Goal: Communication & Community: Ask a question

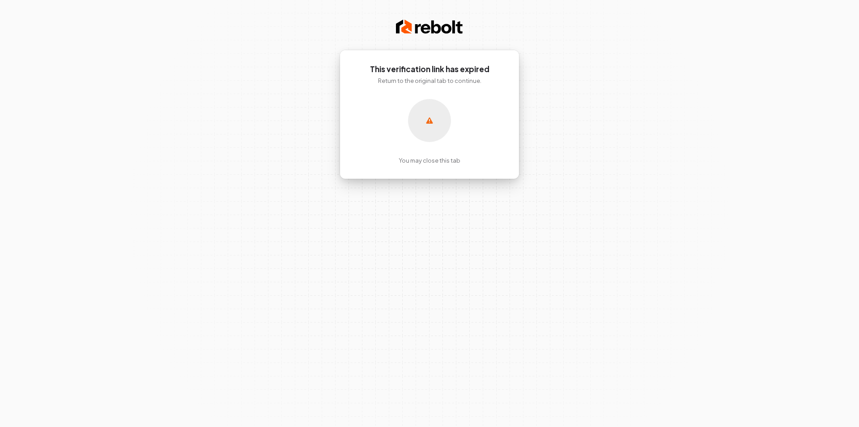
click at [406, 161] on p "You may close this tab" at bounding box center [430, 160] width 62 height 8
click at [448, 64] on h1 "This verification link has expired" at bounding box center [430, 69] width 144 height 11
click at [406, 73] on h1 "This verification link has expired" at bounding box center [430, 69] width 144 height 11
click at [446, 96] on div "This verification link has expired Return to the original tab to continue. You …" at bounding box center [430, 114] width 180 height 129
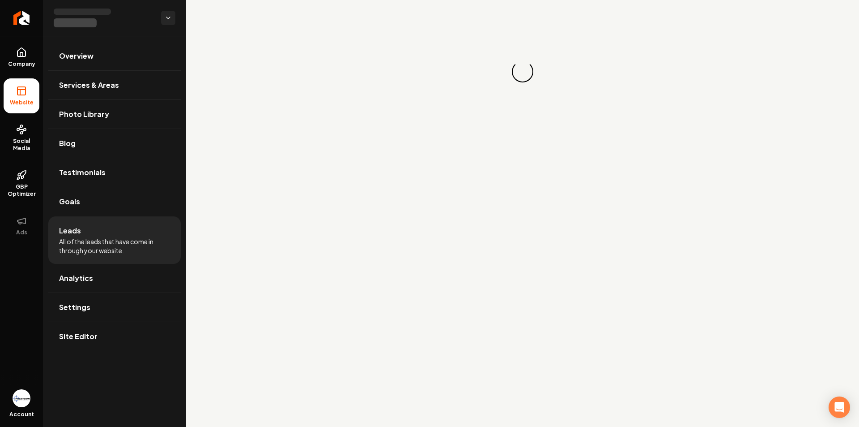
click at [117, 240] on span "All of the leads that have come in through your website." at bounding box center [114, 246] width 111 height 18
click at [831, 412] on div "Open Intercom Messenger" at bounding box center [840, 407] width 24 height 24
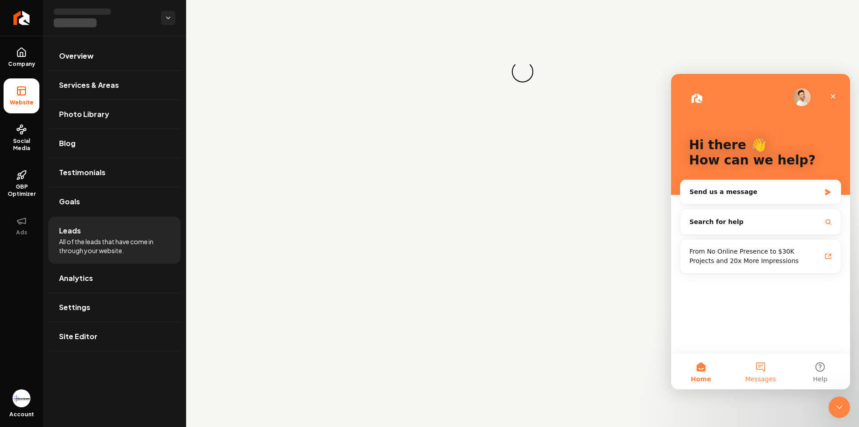
click at [760, 365] on button "Messages" at bounding box center [761, 371] width 60 height 36
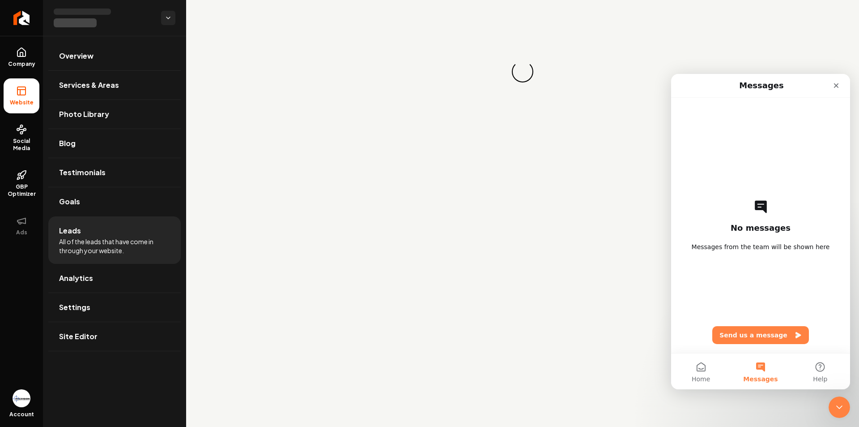
click at [745, 253] on div "No messages Messages from the team will be shown here Send us a message" at bounding box center [761, 225] width 148 height 255
click at [773, 335] on button "Send us a message" at bounding box center [761, 335] width 97 height 18
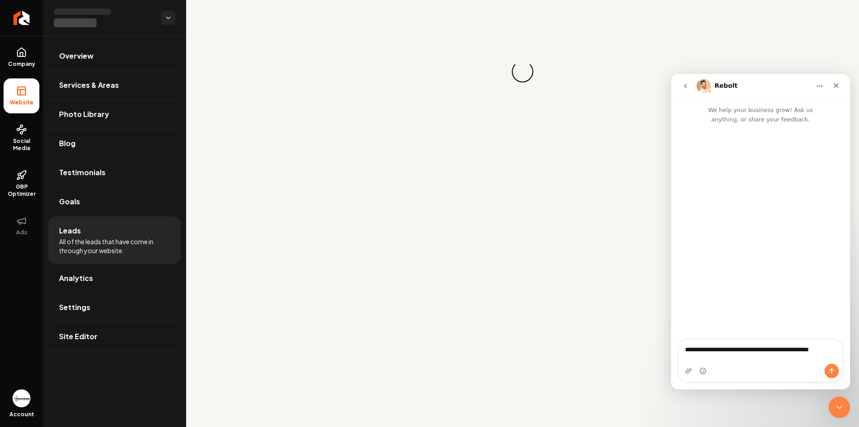
type textarea "**********"
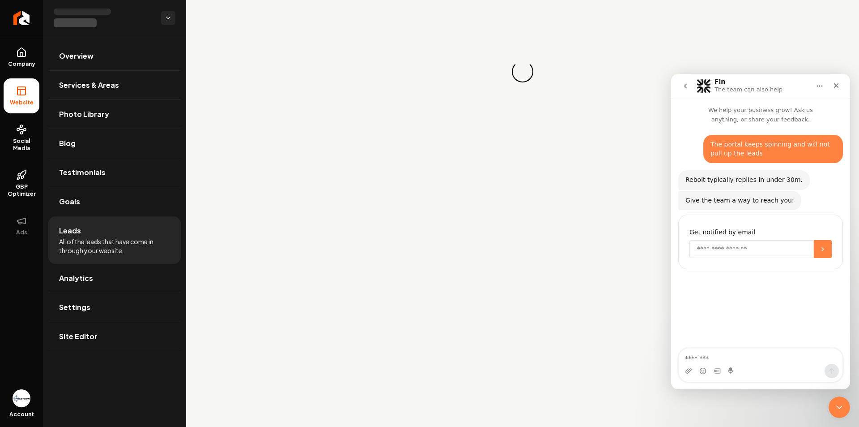
click at [717, 244] on input "Enter your email" at bounding box center [752, 249] width 124 height 18
type input "**********"
click at [828, 245] on button "Submit" at bounding box center [823, 249] width 18 height 18
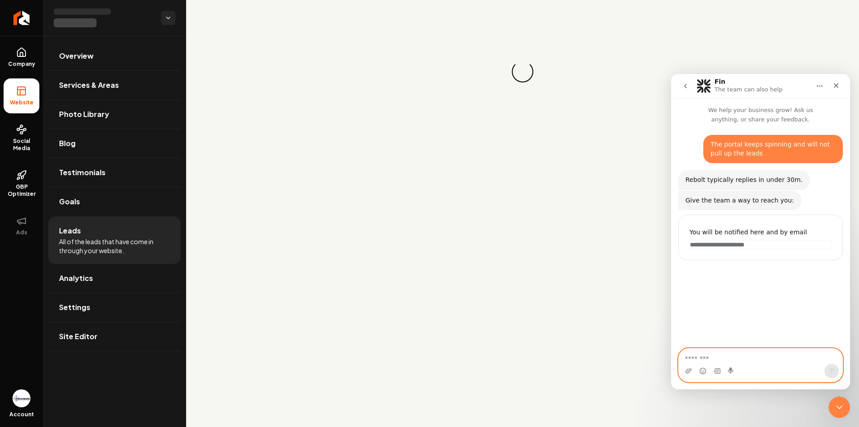
click at [713, 359] on textarea "Message…" at bounding box center [761, 355] width 164 height 15
type textarea "*"
click at [625, 81] on div "Loading... Loading..." at bounding box center [522, 71] width 673 height 143
click at [691, 369] on icon "Upload attachment" at bounding box center [688, 370] width 7 height 7
click at [830, 371] on icon "Send a message…" at bounding box center [832, 370] width 7 height 7
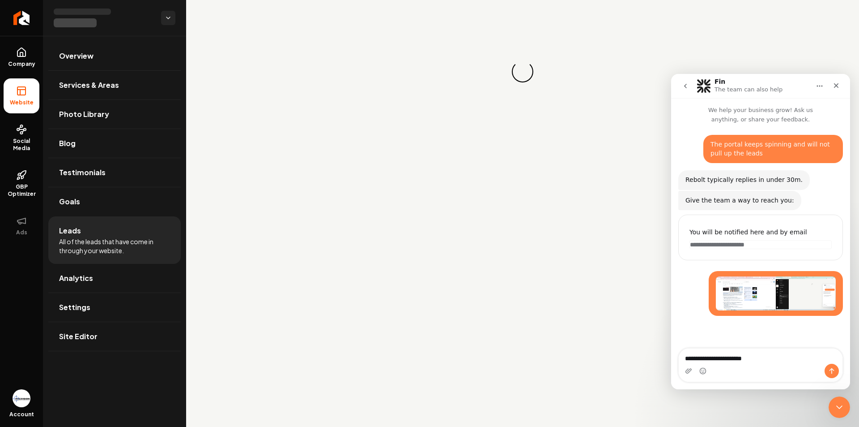
type textarea "**********"
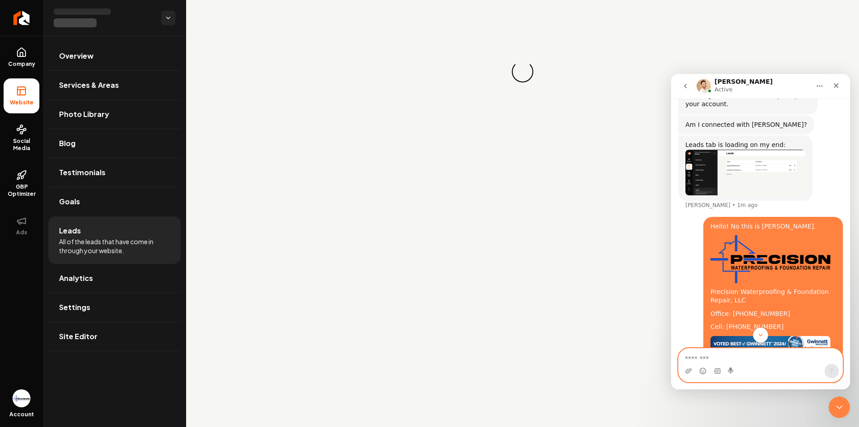
scroll to position [342, 0]
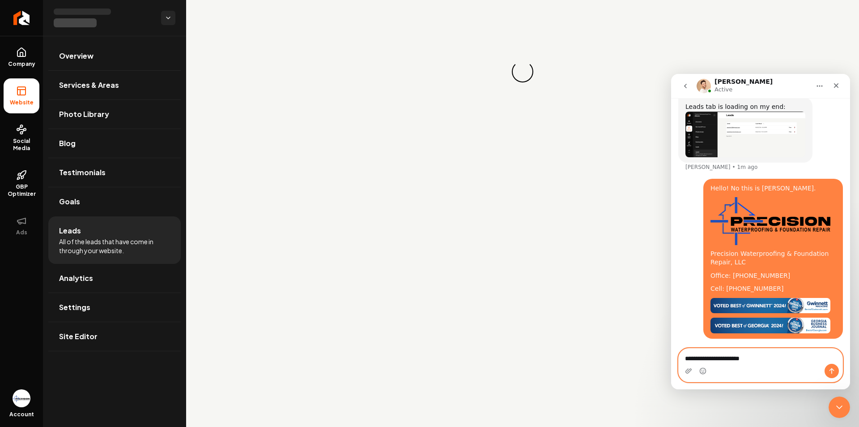
type textarea "**********"
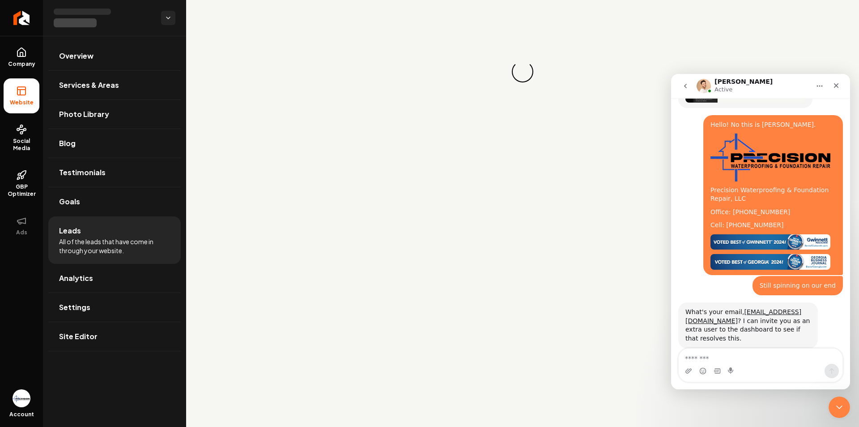
scroll to position [416, 0]
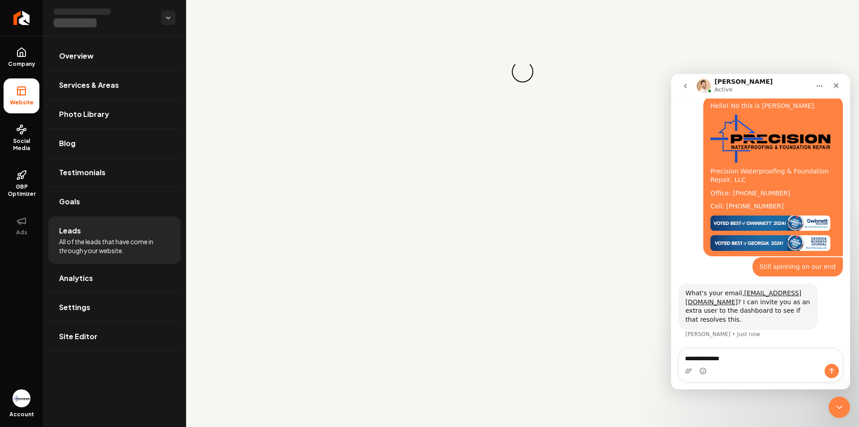
type textarea "**********"
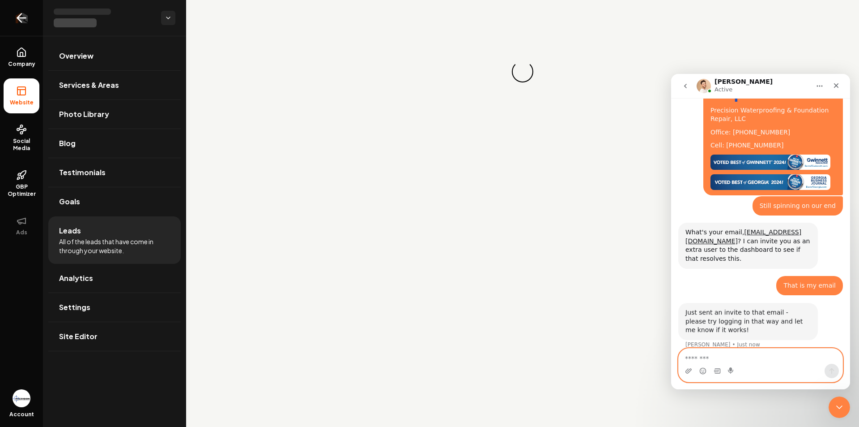
scroll to position [487, 0]
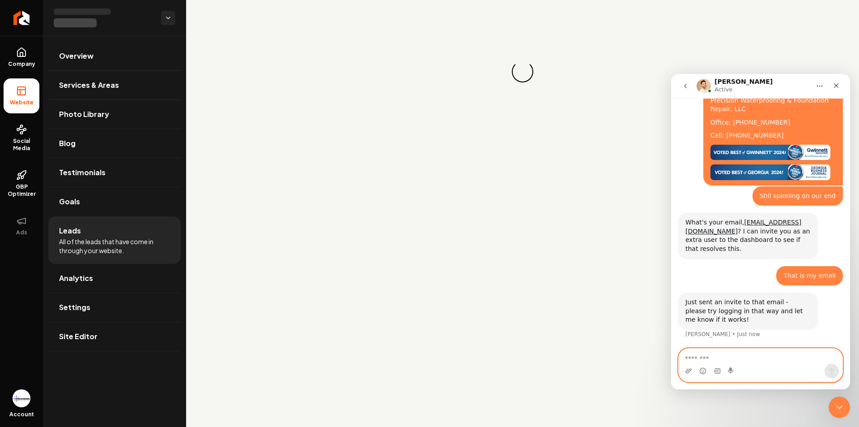
click at [710, 354] on textarea "Message…" at bounding box center [761, 355] width 164 height 15
click at [707, 358] on textarea "Message…" at bounding box center [761, 355] width 164 height 15
type textarea "**********"
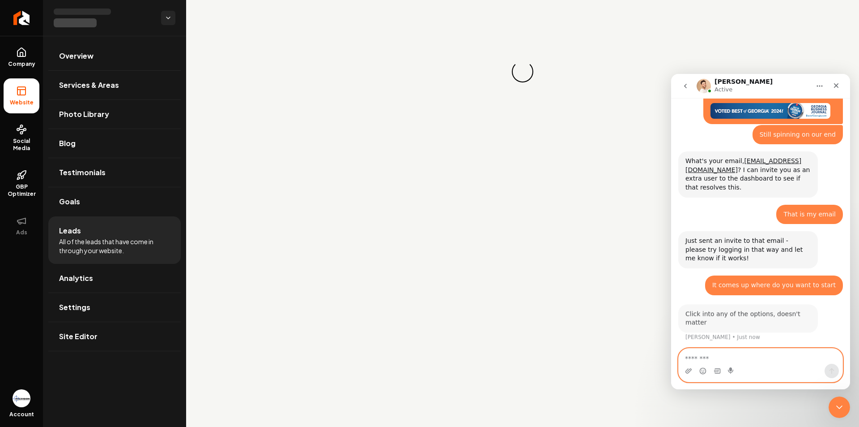
scroll to position [540, 0]
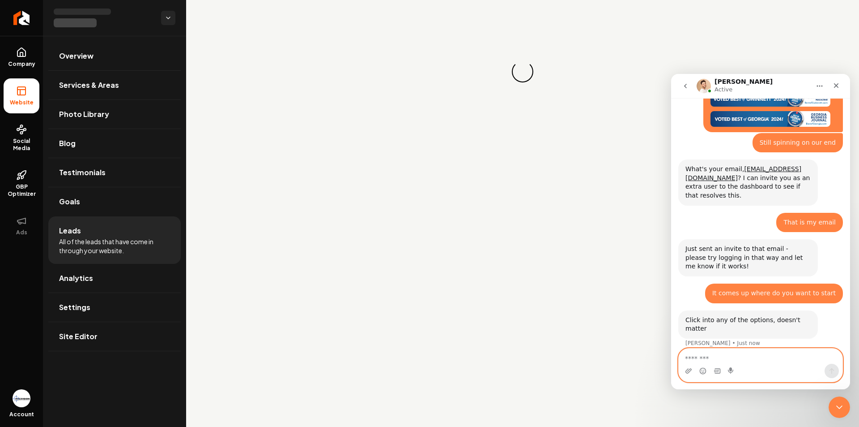
click at [700, 350] on textarea "Message…" at bounding box center [761, 355] width 164 height 15
type textarea "*"
type textarea "**********"
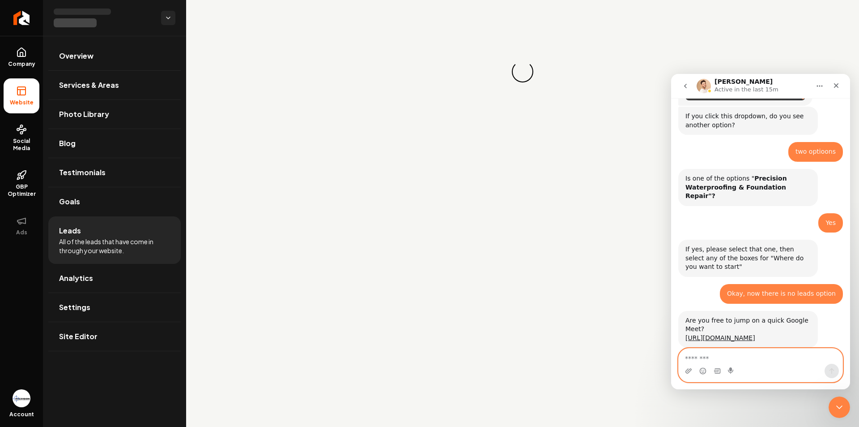
scroll to position [985, 0]
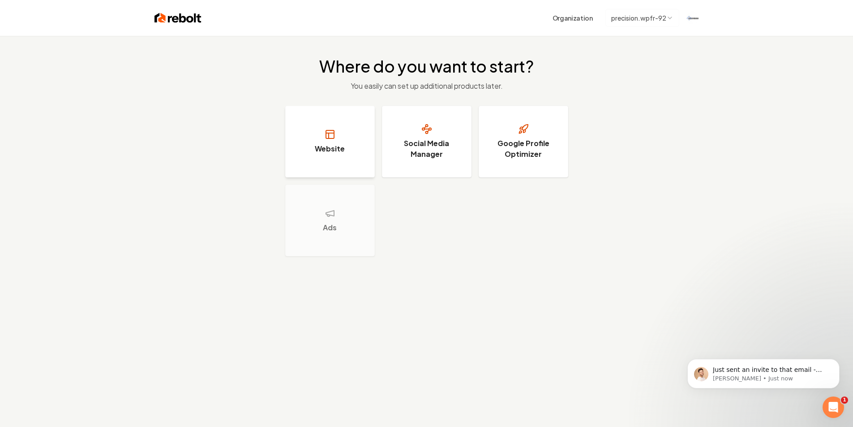
click at [343, 152] on h3 "Website" at bounding box center [330, 148] width 30 height 11
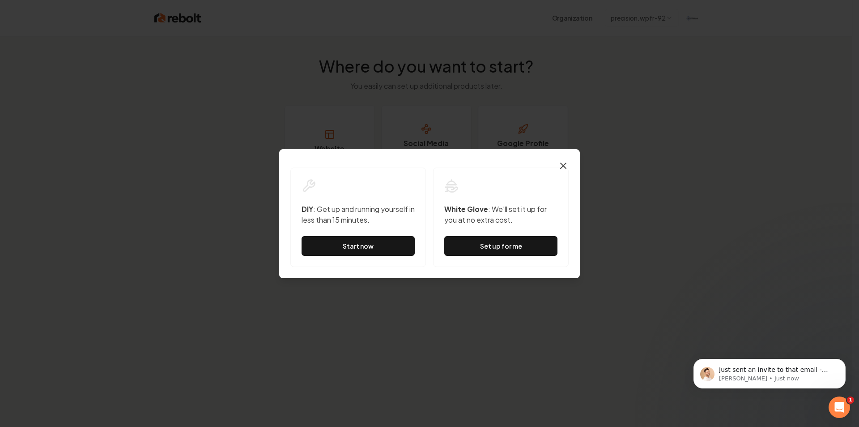
click at [559, 166] on icon "button" at bounding box center [563, 165] width 11 height 11
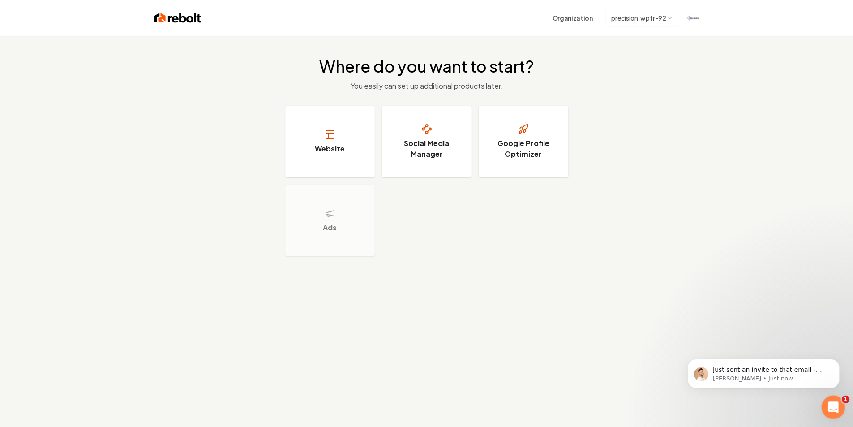
click at [828, 400] on icon "Open Intercom Messenger" at bounding box center [832, 405] width 15 height 15
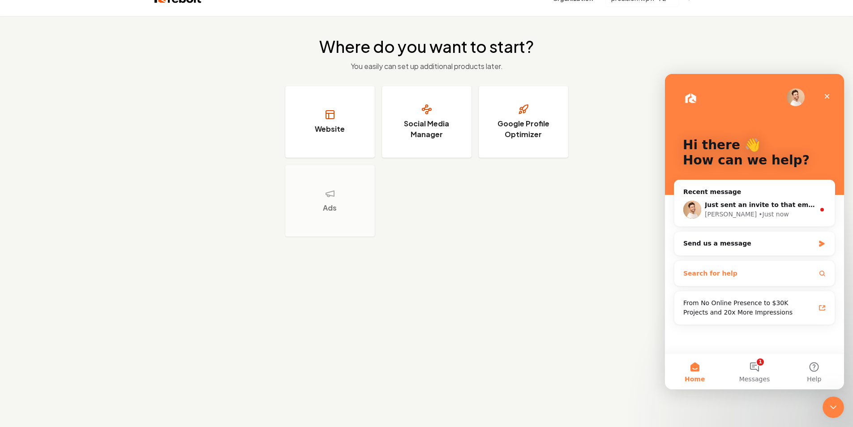
scroll to position [36, 0]
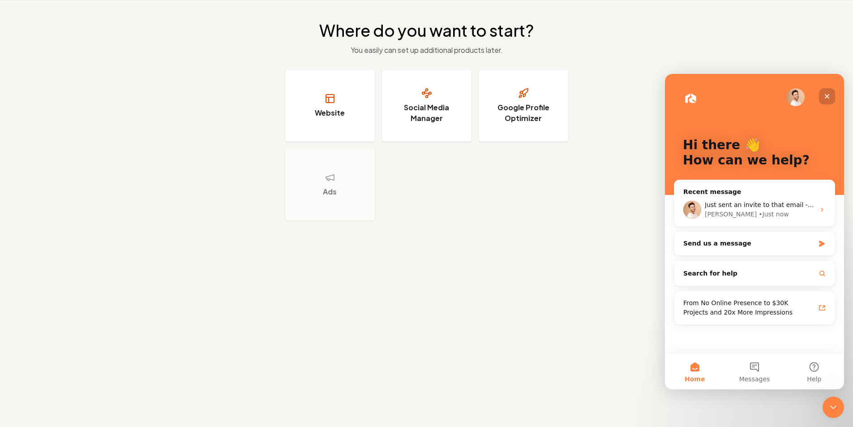
click at [834, 96] on div "Close" at bounding box center [827, 96] width 16 height 16
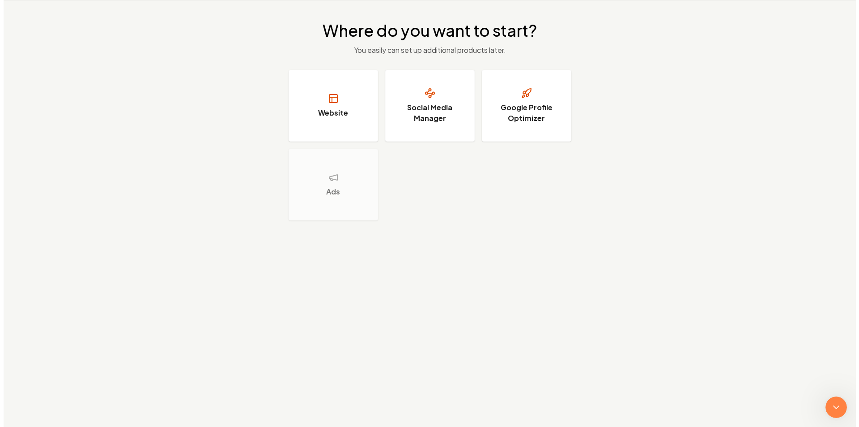
scroll to position [0, 0]
click at [415, 118] on h3 "Social Media Manager" at bounding box center [426, 112] width 67 height 21
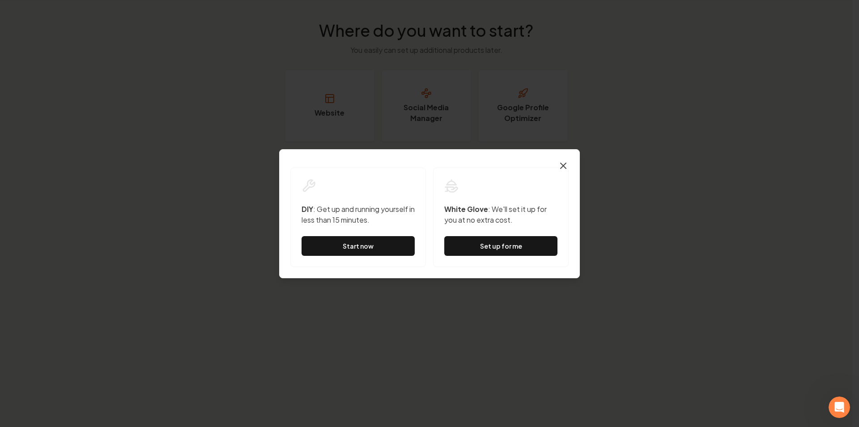
click at [565, 166] on icon "button" at bounding box center [563, 165] width 11 height 11
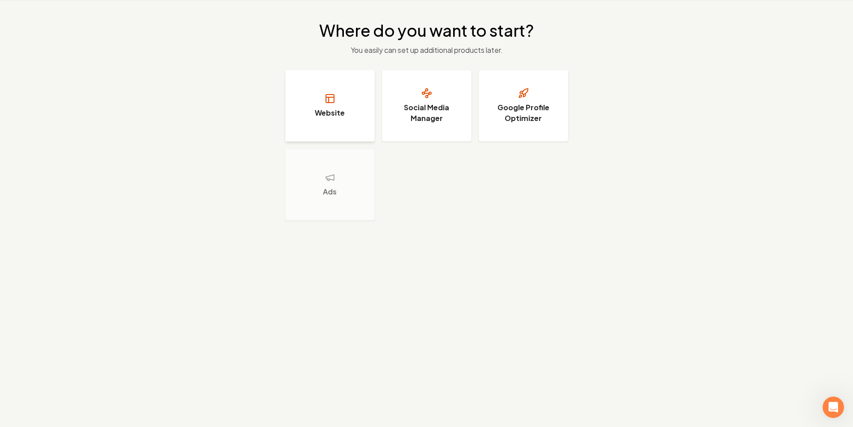
click at [341, 103] on button "Website" at bounding box center [330, 106] width 90 height 72
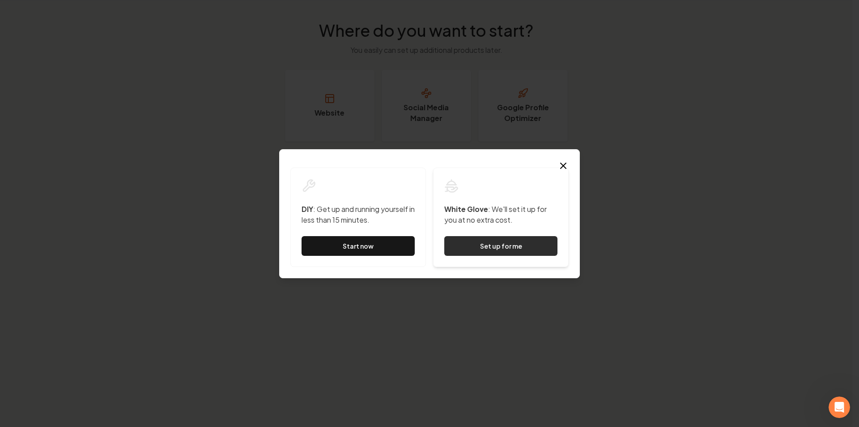
click at [470, 243] on button "Set up for me" at bounding box center [501, 246] width 113 height 20
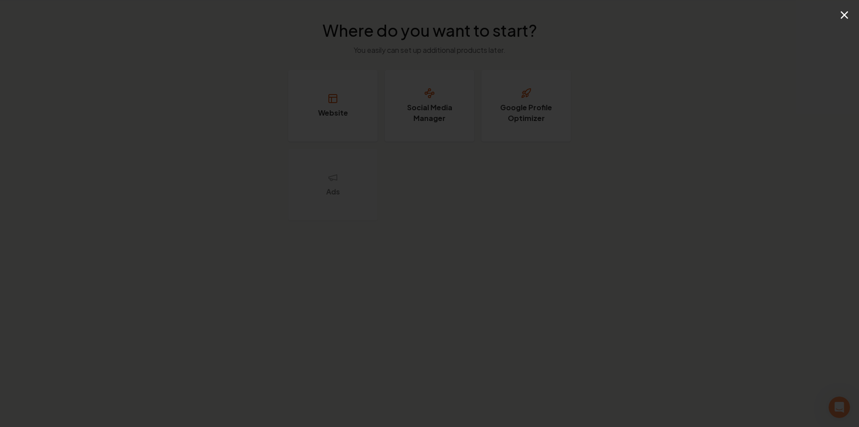
click at [847, 17] on button "×" at bounding box center [844, 14] width 11 height 20
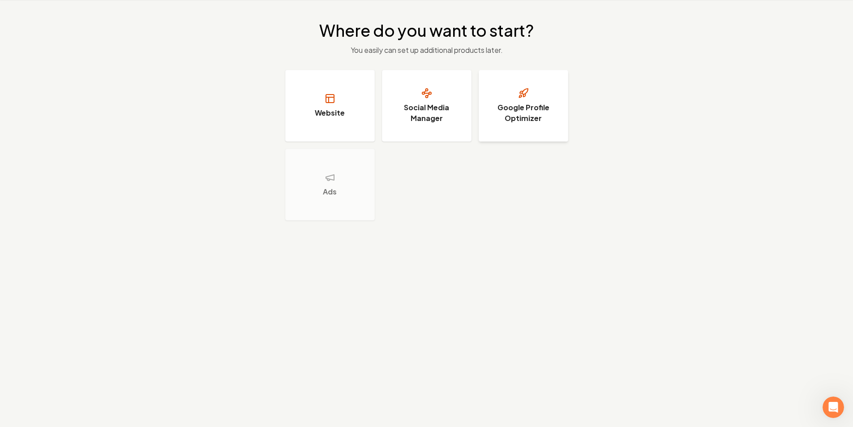
click at [548, 113] on h3 "Google Profile Optimizer" at bounding box center [523, 112] width 67 height 21
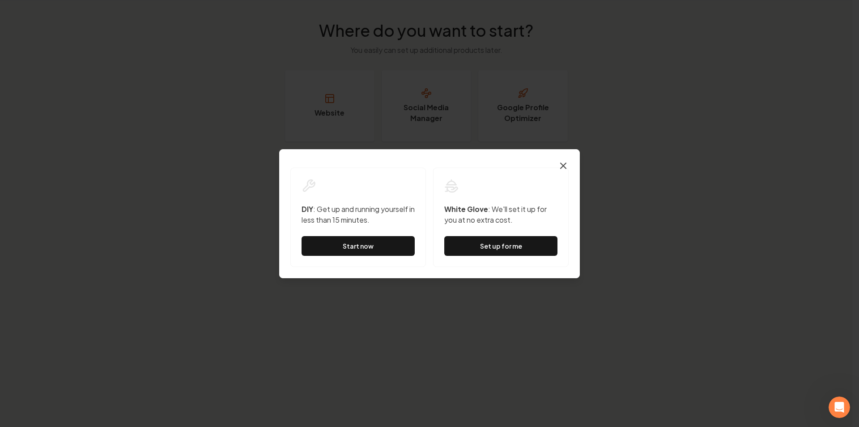
click at [563, 167] on icon "button" at bounding box center [563, 165] width 5 height 5
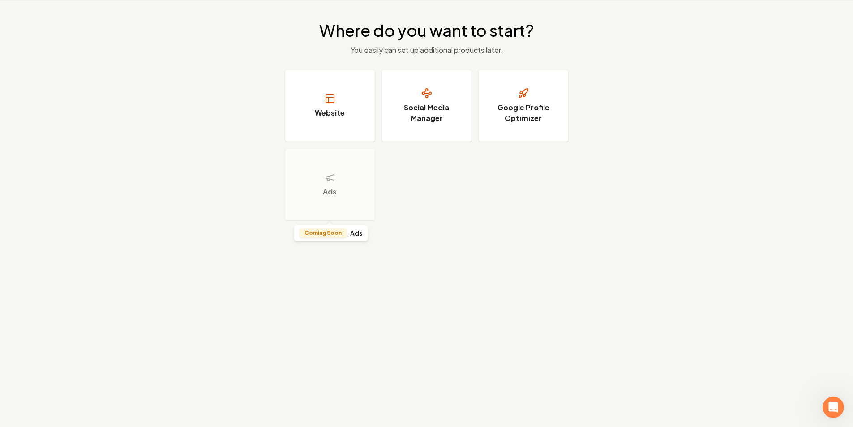
click at [331, 180] on icon at bounding box center [330, 177] width 8 height 5
click at [540, 103] on h3 "Google Profile Optimizer" at bounding box center [523, 112] width 67 height 21
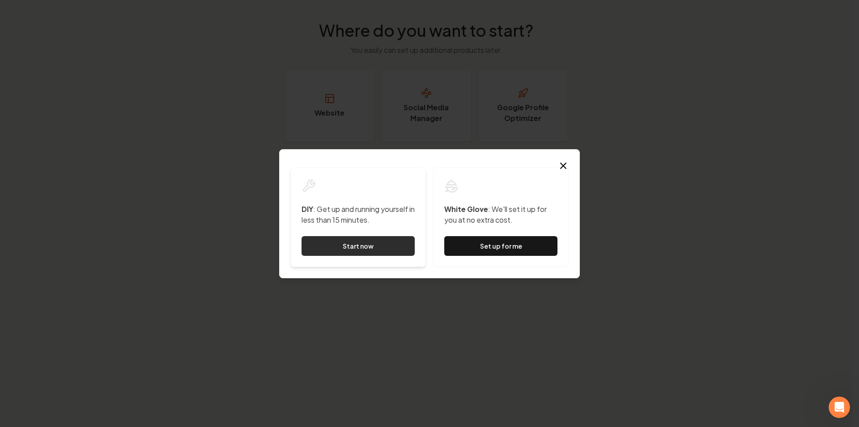
click at [402, 243] on link "Start now" at bounding box center [358, 246] width 113 height 20
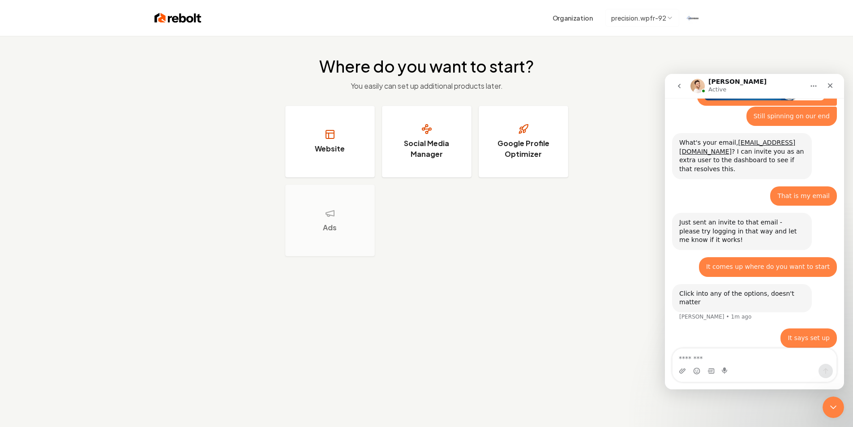
scroll to position [567, 0]
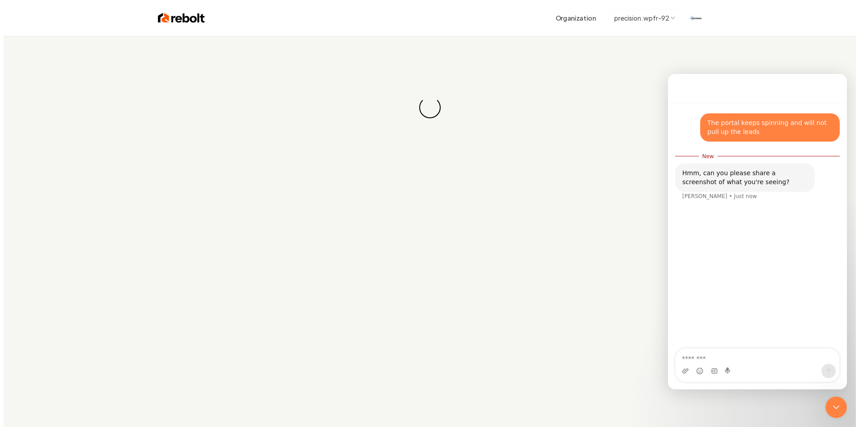
scroll to position [1, 0]
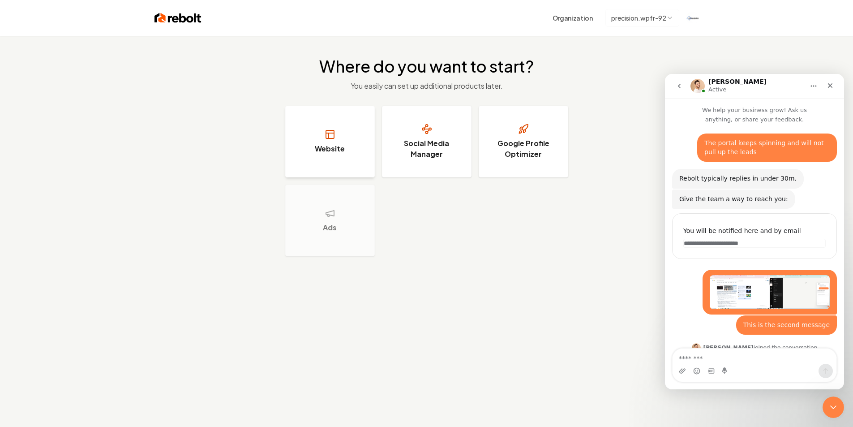
click at [337, 152] on h3 "Website" at bounding box center [330, 148] width 30 height 11
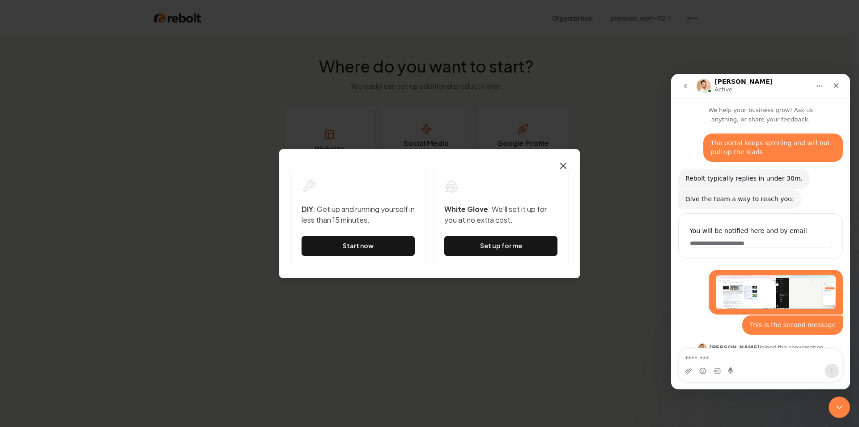
click at [564, 161] on icon "button" at bounding box center [563, 165] width 11 height 11
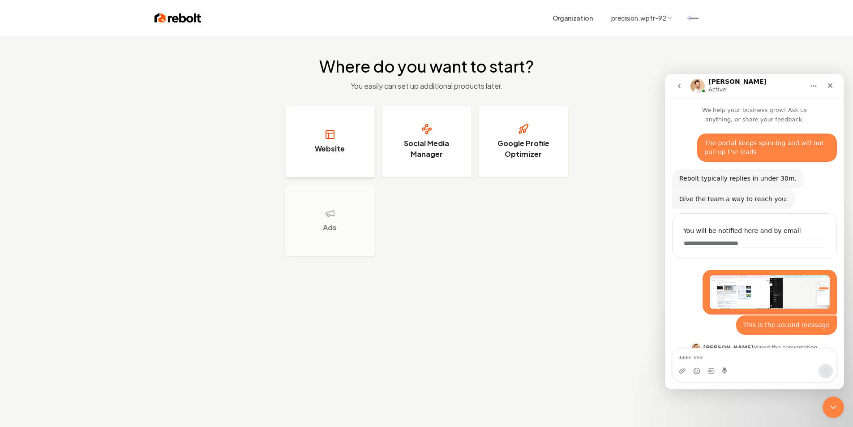
click at [321, 150] on h3 "Website" at bounding box center [330, 148] width 30 height 11
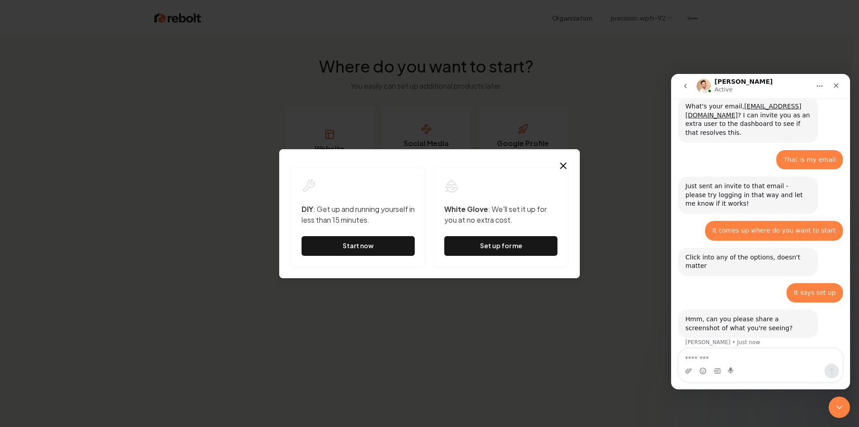
scroll to position [602, 0]
click at [688, 370] on icon "Upload attachment" at bounding box center [688, 370] width 7 height 7
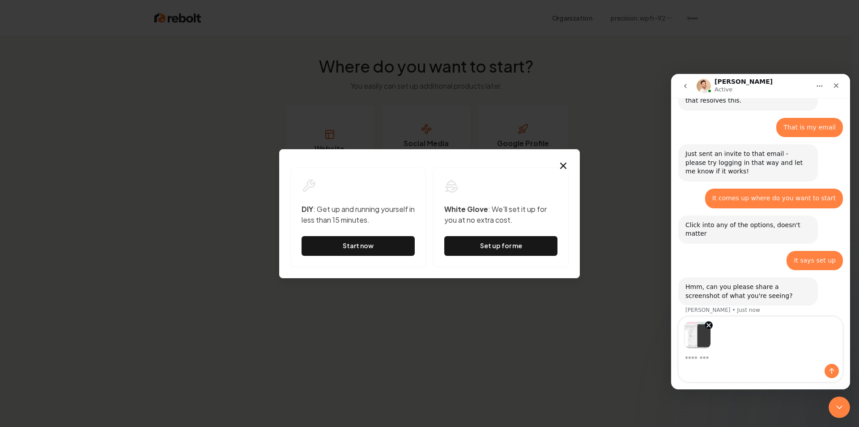
scroll to position [634, 0]
click at [835, 368] on icon "Send a message…" at bounding box center [832, 370] width 7 height 7
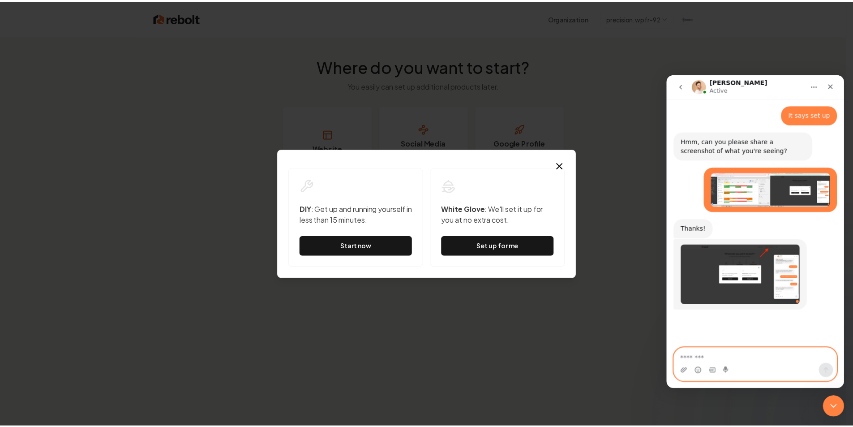
scroll to position [781, 0]
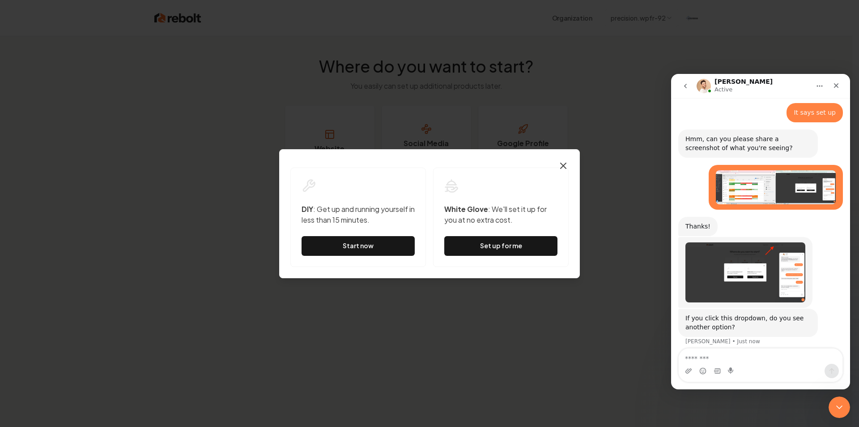
click at [562, 167] on icon "button" at bounding box center [563, 165] width 5 height 5
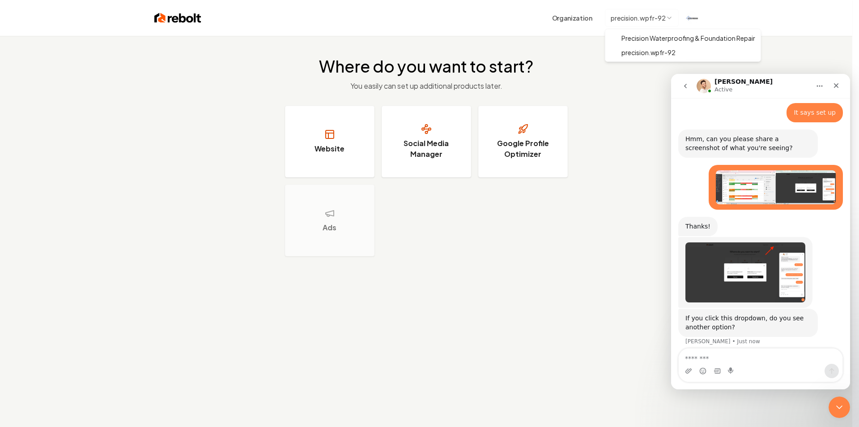
click at [661, 16] on html "Organization precision.wpfr-92 Where do you want to start? You easily can set u…" at bounding box center [429, 213] width 859 height 427
click at [719, 360] on textarea "Message…" at bounding box center [754, 355] width 164 height 15
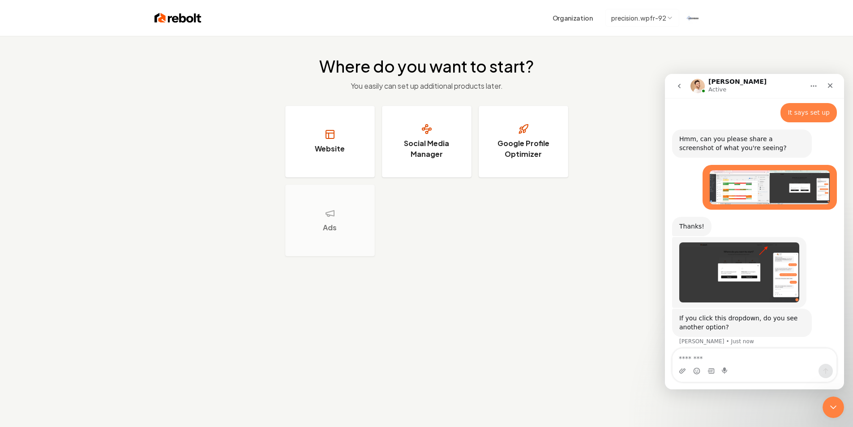
click at [719, 360] on textarea "Message…" at bounding box center [754, 355] width 164 height 15
drag, startPoint x: 699, startPoint y: 358, endPoint x: 693, endPoint y: 359, distance: 6.4
click at [693, 359] on textarea "**********" at bounding box center [754, 355] width 164 height 15
drag, startPoint x: 700, startPoint y: 358, endPoint x: 678, endPoint y: 355, distance: 21.7
click at [678, 355] on textarea "**********" at bounding box center [754, 355] width 164 height 15
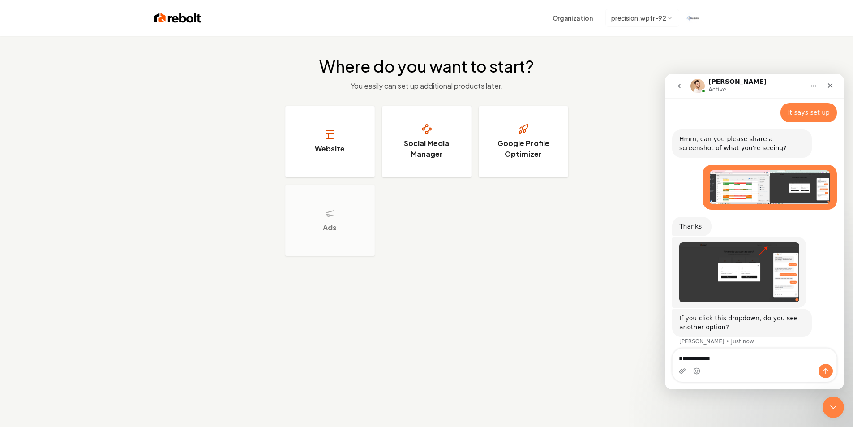
type textarea "**********"
click at [819, 372] on button "Send a message…" at bounding box center [825, 370] width 14 height 14
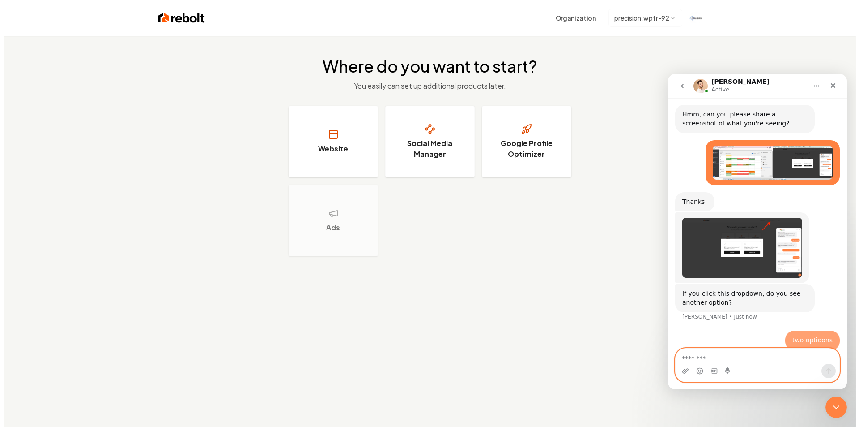
scroll to position [808, 0]
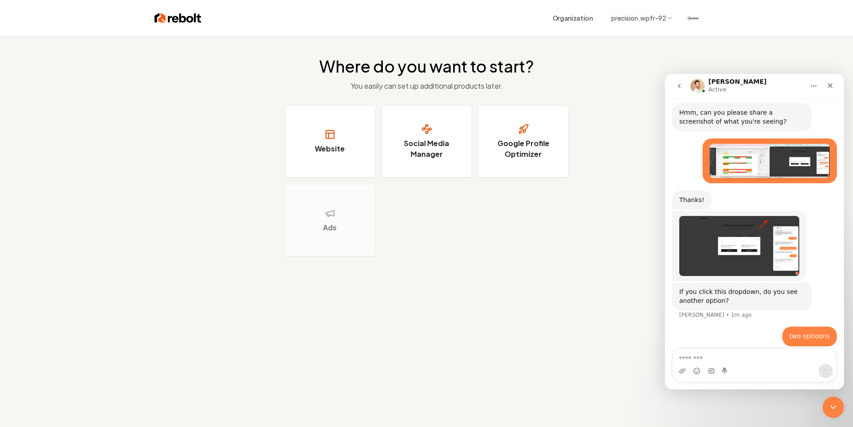
click at [642, 20] on html "Organization precision.wpfr-92 Where do you want to start? You easily can set u…" at bounding box center [426, 213] width 853 height 427
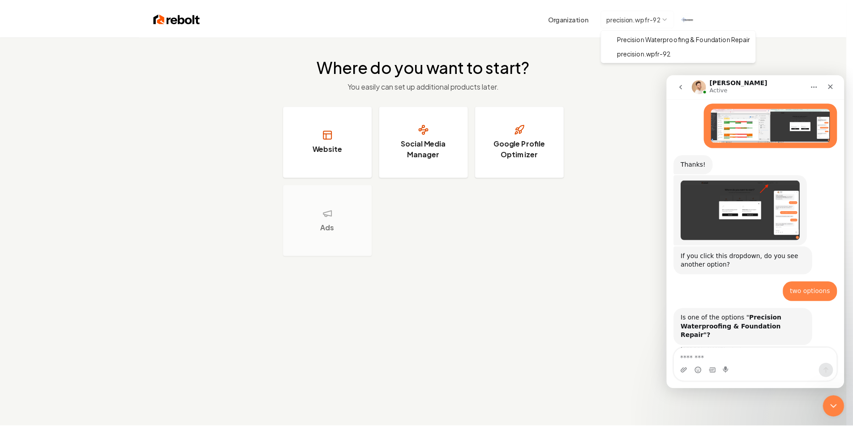
scroll to position [878, 0]
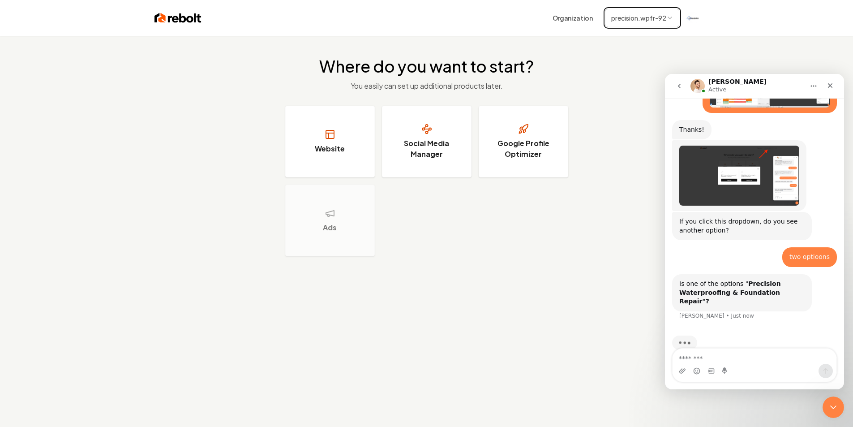
click at [710, 365] on div "Intercom messenger" at bounding box center [754, 370] width 164 height 14
click at [706, 358] on textarea "Message…" at bounding box center [754, 355] width 164 height 15
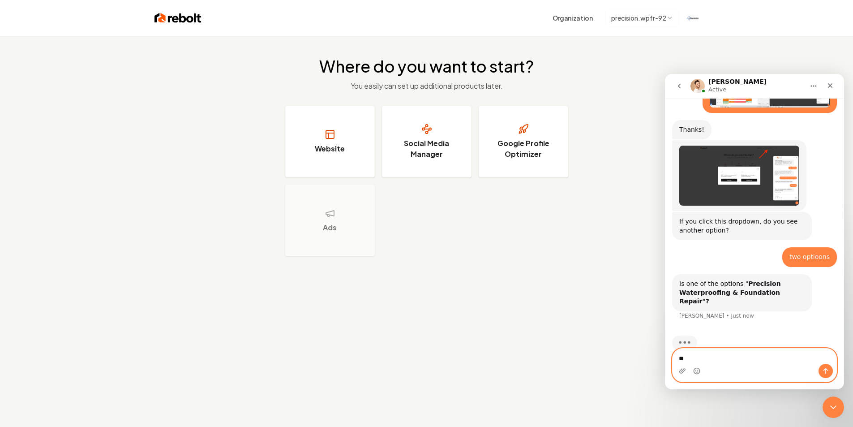
type textarea "***"
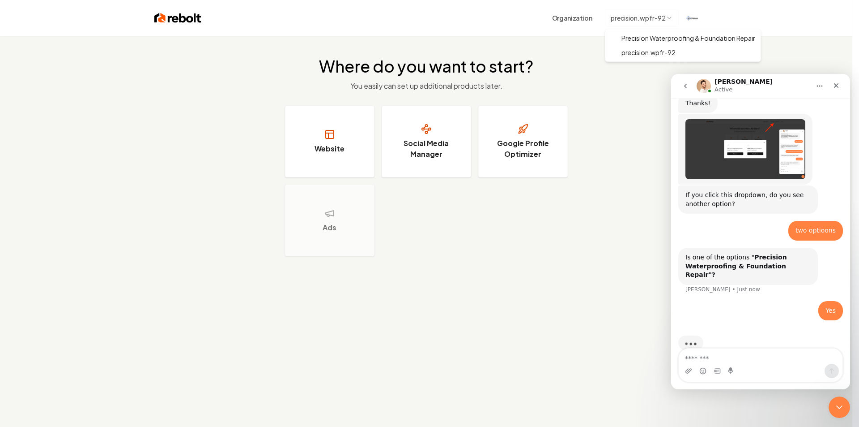
click at [642, 15] on html "Organization precision.wpfr-92 Where do you want to start? You easily can set u…" at bounding box center [429, 213] width 859 height 427
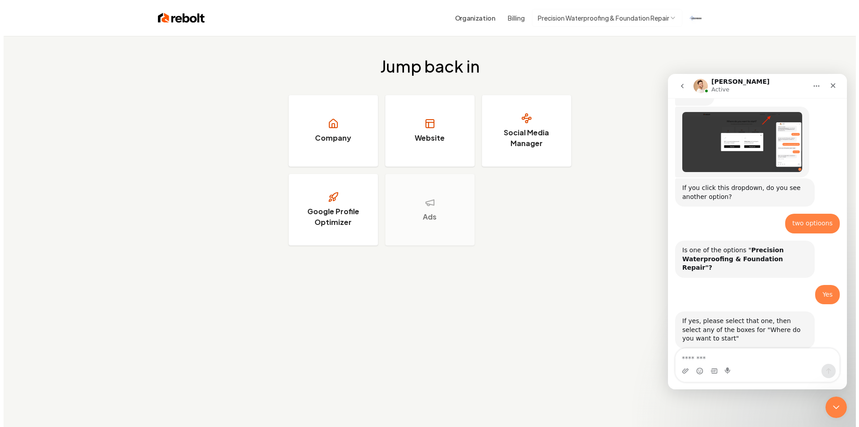
scroll to position [914, 0]
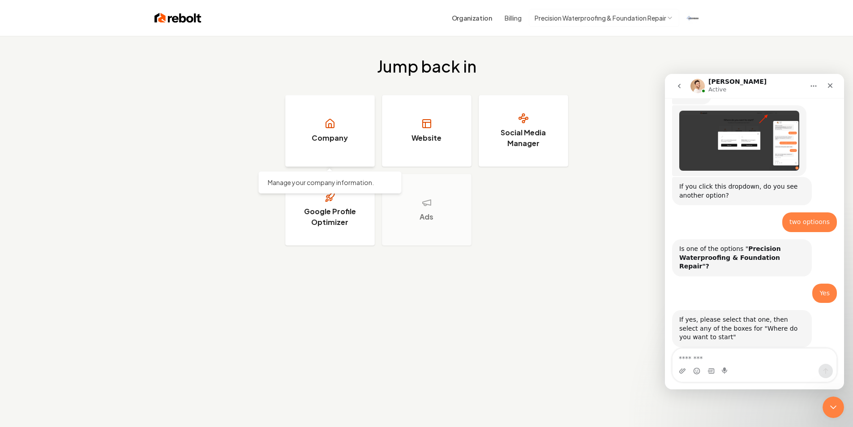
click at [358, 143] on link "Company" at bounding box center [330, 131] width 90 height 72
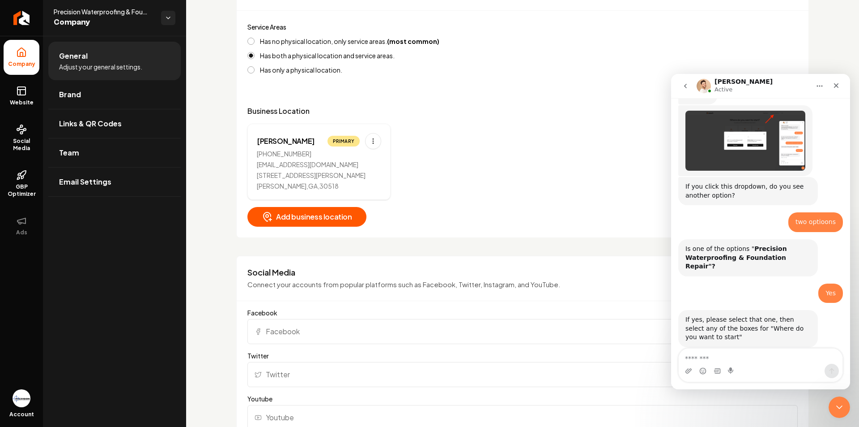
scroll to position [358, 0]
click at [81, 65] on span "Adjust your general settings." at bounding box center [100, 66] width 83 height 9
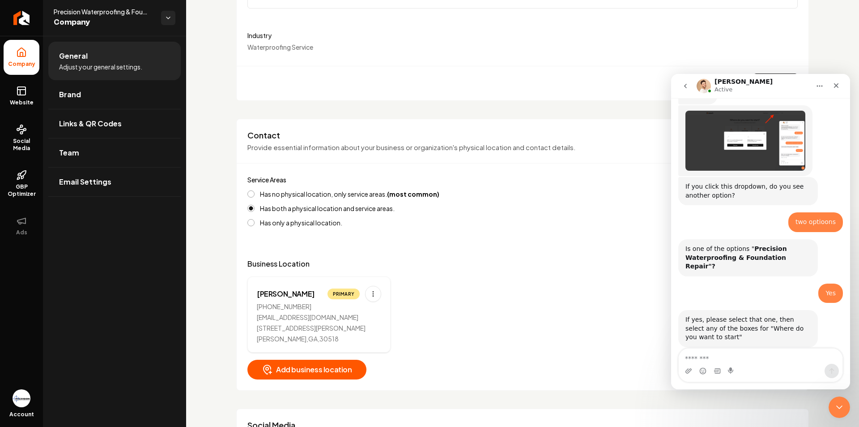
scroll to position [179, 0]
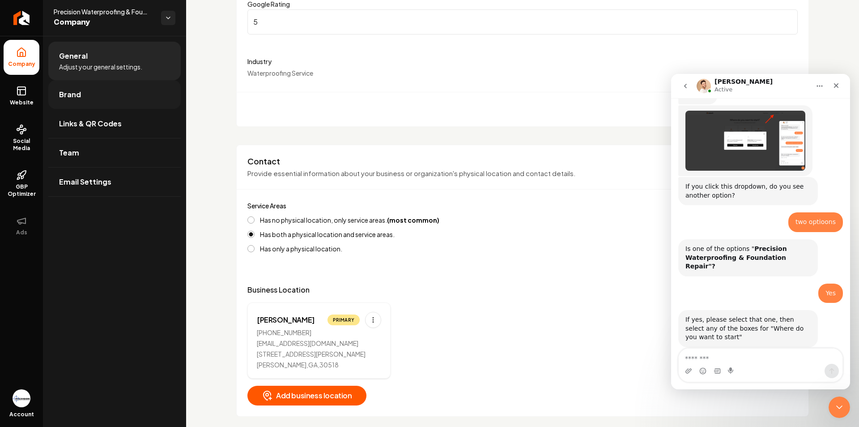
click at [89, 90] on link "Brand" at bounding box center [114, 94] width 133 height 29
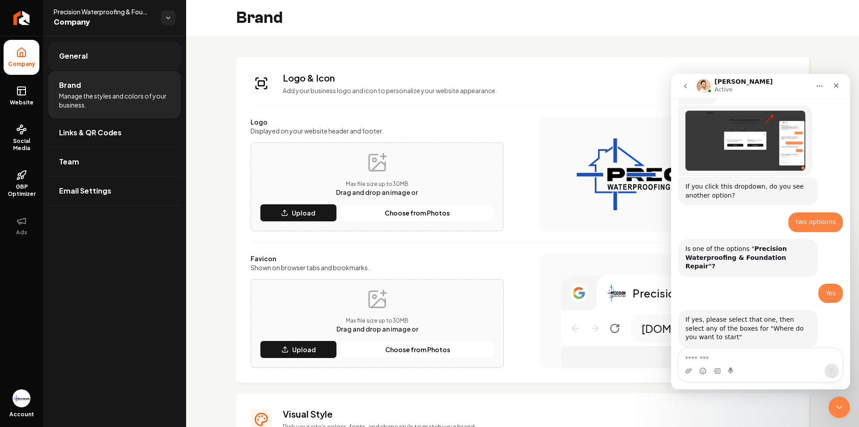
click at [81, 57] on span "General" at bounding box center [73, 56] width 29 height 11
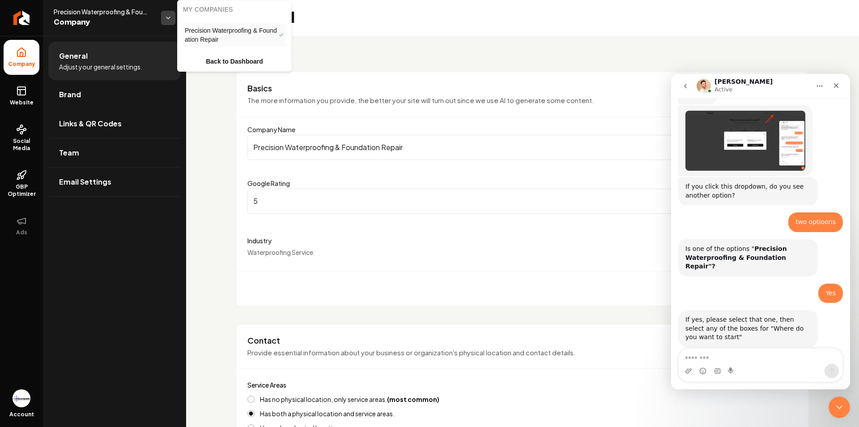
click at [165, 21] on html "Company Website Social Media GBP Optimizer Ads Account Precision Waterproofing …" at bounding box center [429, 213] width 859 height 427
click at [96, 259] on html "Company Website Social Media GBP Optimizer Ads Account Precision Waterproofing …" at bounding box center [429, 213] width 859 height 427
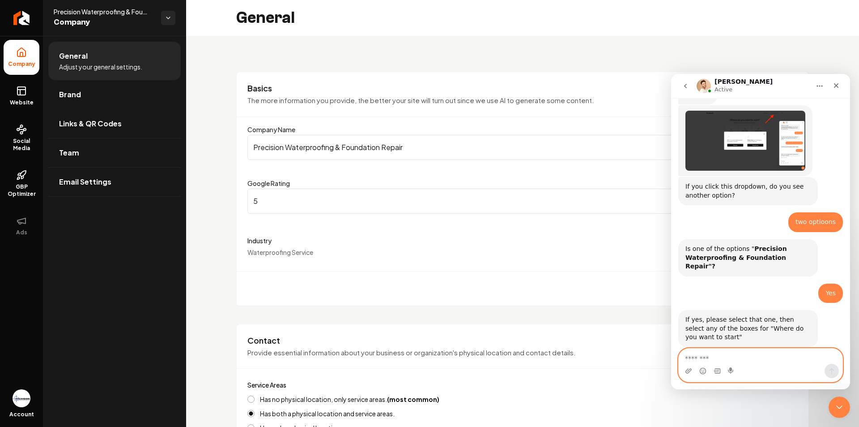
click at [724, 351] on textarea "Message…" at bounding box center [761, 355] width 164 height 15
type textarea "**********"
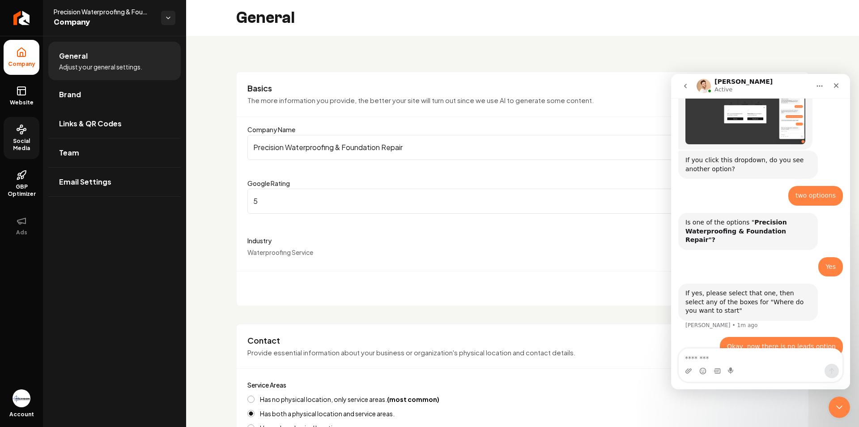
click at [29, 144] on span "Social Media" at bounding box center [22, 144] width 36 height 14
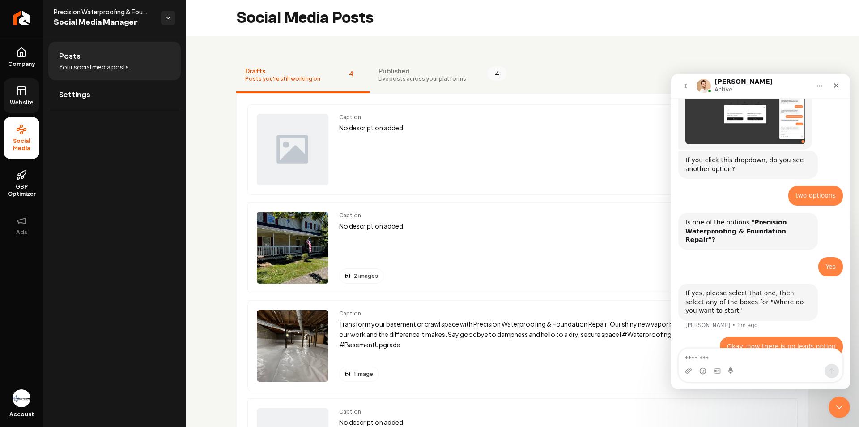
click at [22, 99] on span "Website" at bounding box center [21, 102] width 31 height 7
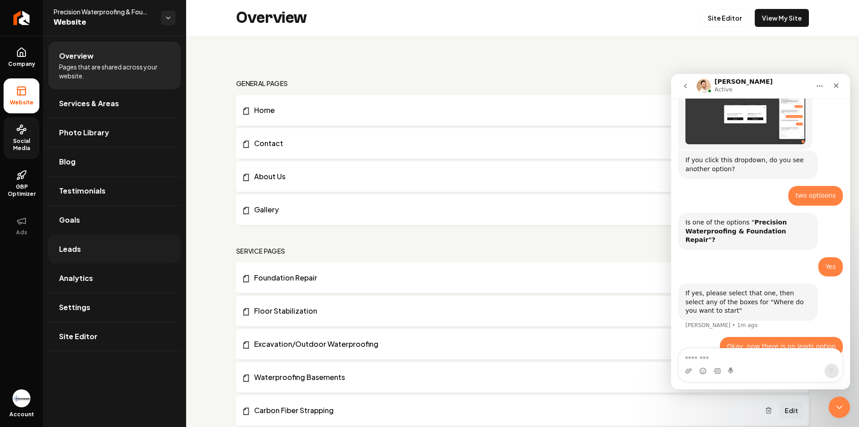
click at [106, 251] on link "Leads" at bounding box center [114, 249] width 133 height 29
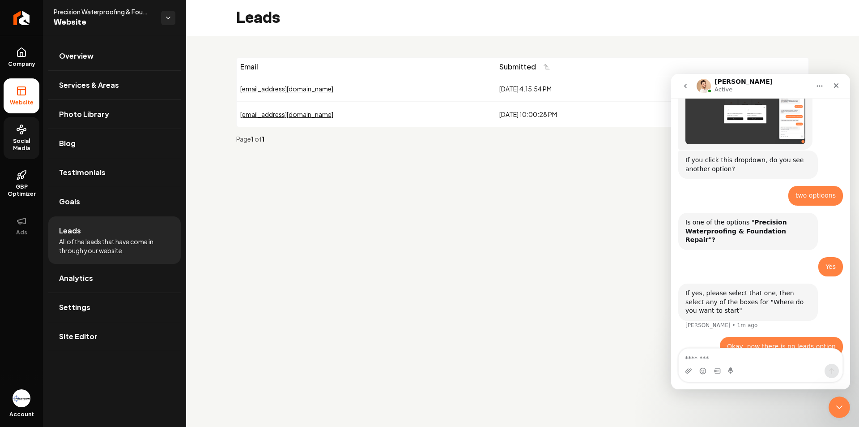
click at [290, 92] on div "[EMAIL_ADDRESS][DOMAIN_NAME]" at bounding box center [366, 88] width 252 height 9
click at [286, 87] on div "[EMAIL_ADDRESS][DOMAIN_NAME]" at bounding box center [366, 88] width 252 height 9
click at [496, 114] on td "[DATE] 10:00:28 PM" at bounding box center [580, 114] width 168 height 26
click at [77, 242] on span "All of the leads that have come in through your website." at bounding box center [114, 246] width 111 height 18
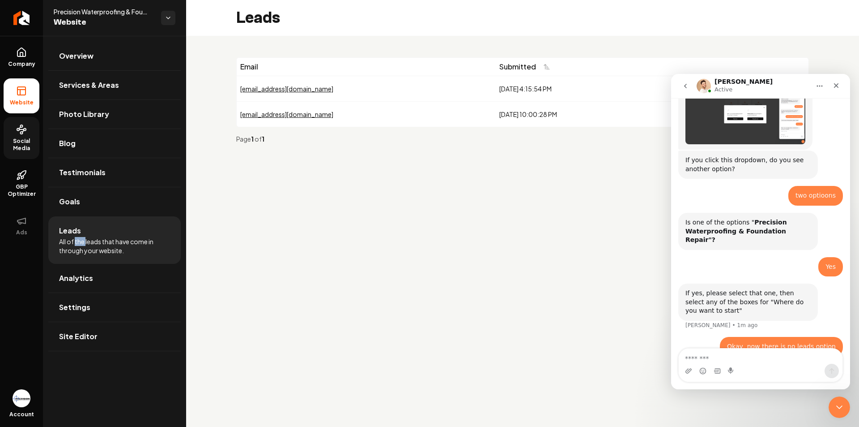
click at [77, 242] on span "All of the leads that have come in through your website." at bounding box center [114, 246] width 111 height 18
click at [288, 87] on div "[EMAIL_ADDRESS][DOMAIN_NAME]" at bounding box center [366, 88] width 252 height 9
click at [288, 93] on div "[EMAIL_ADDRESS][DOMAIN_NAME]" at bounding box center [366, 88] width 252 height 9
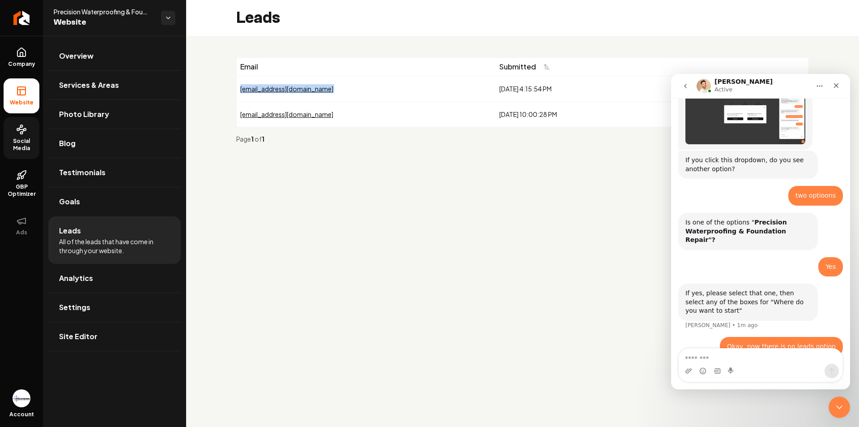
click at [288, 93] on div "[EMAIL_ADDRESS][DOMAIN_NAME]" at bounding box center [366, 88] width 252 height 9
click at [288, 111] on div "[EMAIL_ADDRESS][DOMAIN_NAME]" at bounding box center [366, 114] width 252 height 9
click at [298, 145] on div "Page 1 of 1" at bounding box center [522, 138] width 573 height 23
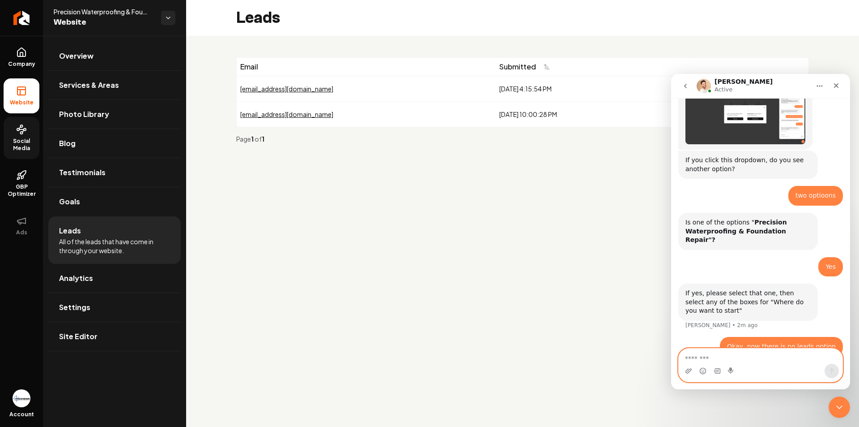
click at [705, 356] on textarea "Message…" at bounding box center [761, 355] width 164 height 15
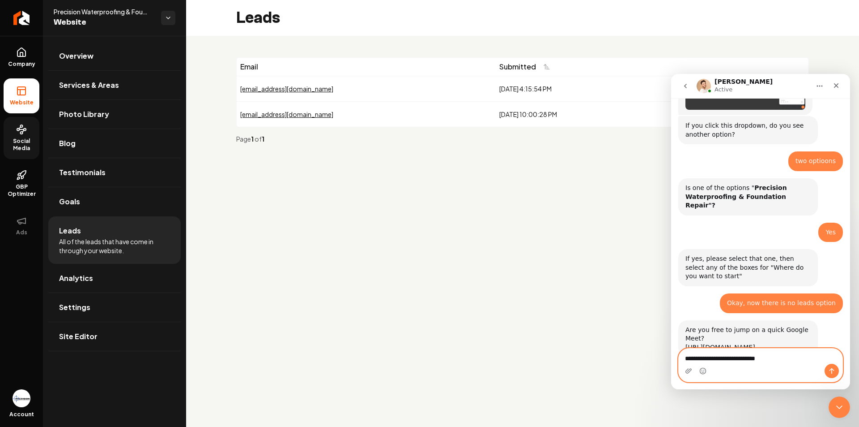
scroll to position [985, 0]
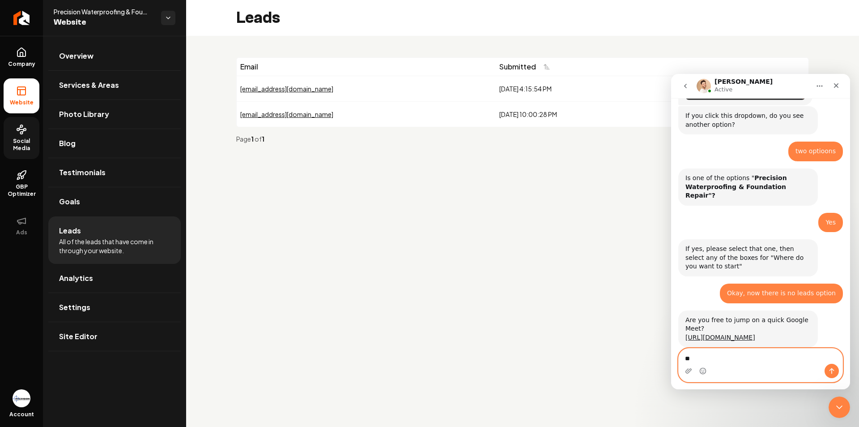
type textarea "*"
click at [734, 333] on link "https://meet.google.com/bpw-zwnd-sqp" at bounding box center [721, 336] width 70 height 7
click at [470, 241] on main "Leads Email Submitted sbentley285@gmail.com 9/28/2025, 4:15:54 PM View lamartin…" at bounding box center [522, 213] width 673 height 427
click at [318, 179] on main "Leads Email Submitted sbentley285@gmail.com 9/28/2025, 4:15:54 PM View lamartin…" at bounding box center [522, 213] width 673 height 427
click at [586, 226] on main "Leads Email Submitted sbentley285@gmail.com 9/28/2025, 4:15:54 PM View lamartin…" at bounding box center [522, 213] width 673 height 427
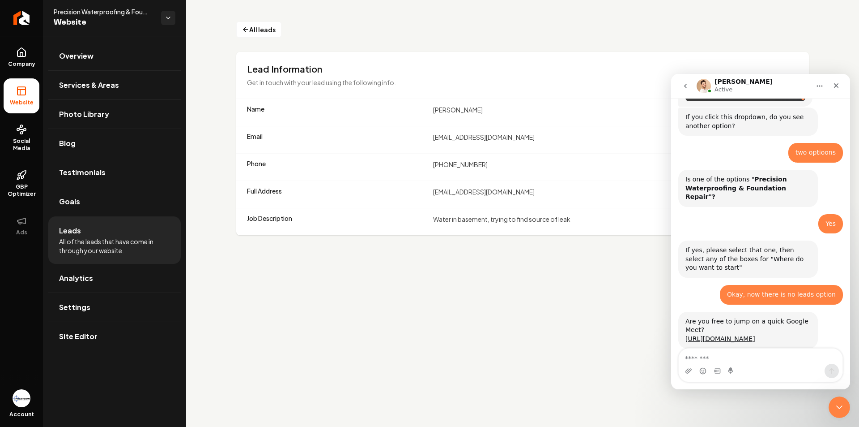
scroll to position [985, 0]
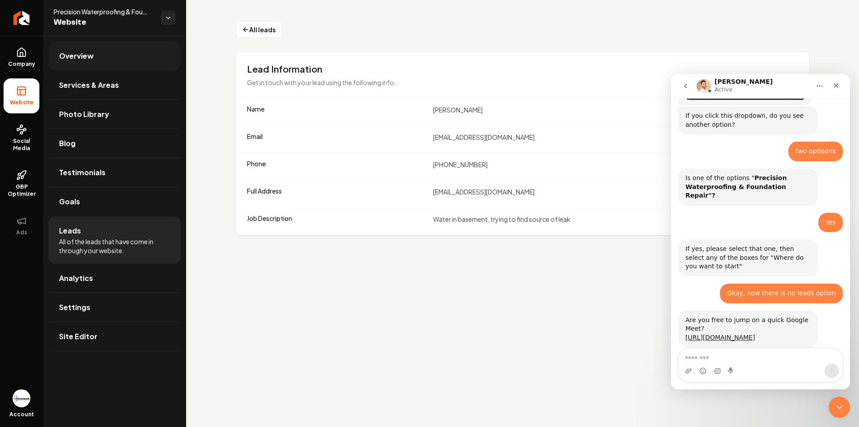
click at [131, 58] on link "Overview" at bounding box center [114, 56] width 133 height 29
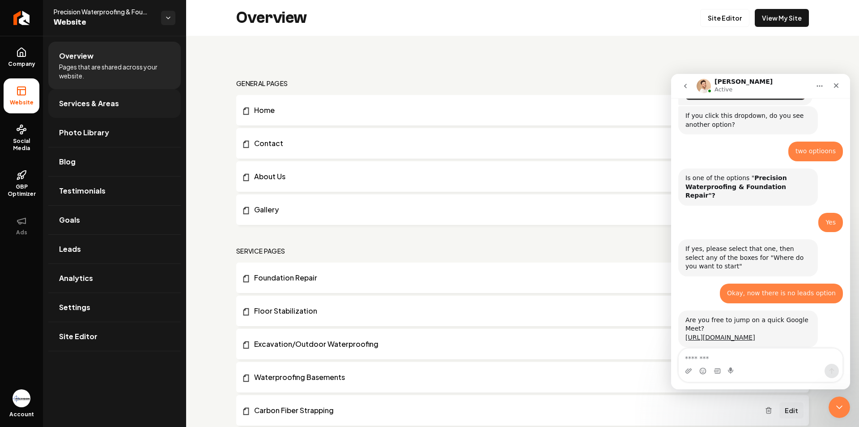
click at [116, 96] on link "Services & Areas" at bounding box center [114, 103] width 133 height 29
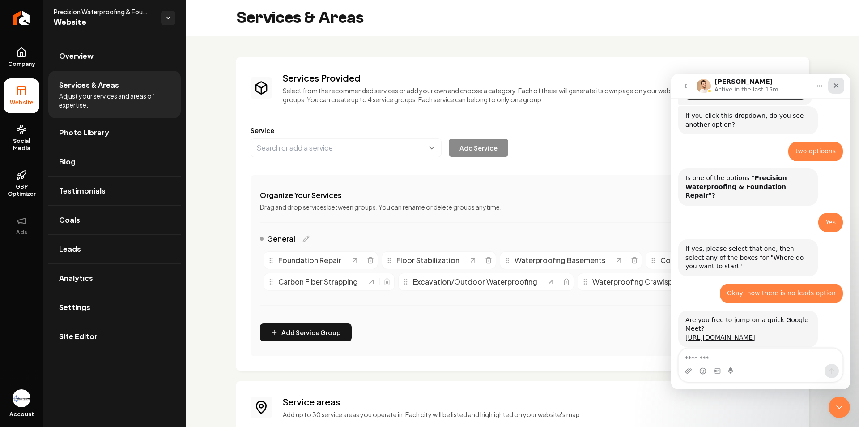
click at [831, 87] on div "Close" at bounding box center [837, 85] width 16 height 16
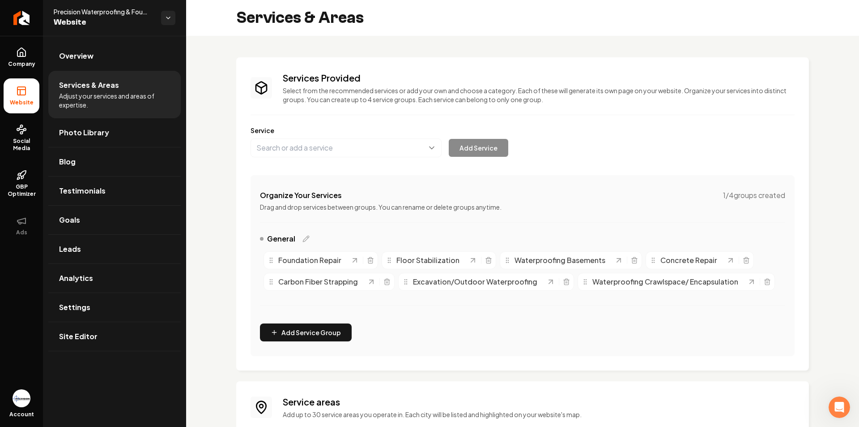
scroll to position [985, 0]
click at [111, 255] on link "Leads" at bounding box center [114, 249] width 133 height 29
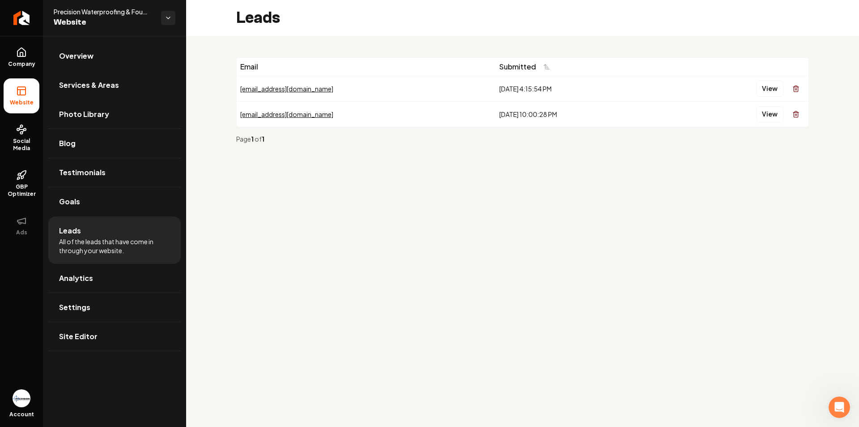
click at [123, 222] on li "Leads All of the leads that have come in through your website." at bounding box center [114, 239] width 133 height 47
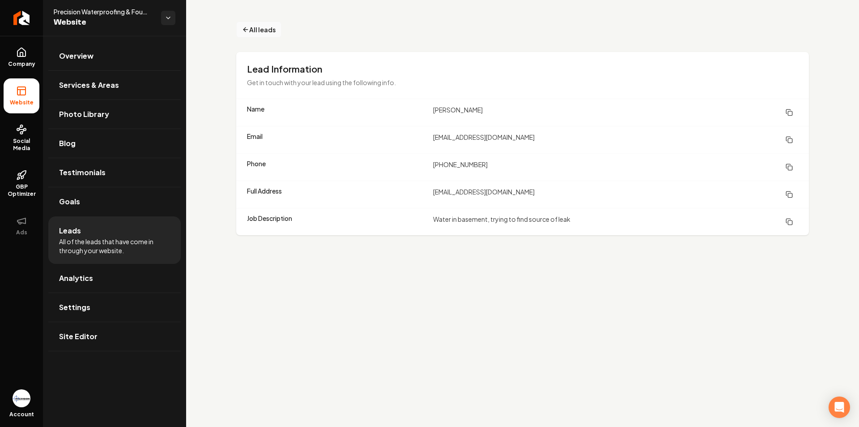
click at [250, 28] on span "All leads" at bounding box center [262, 29] width 26 height 9
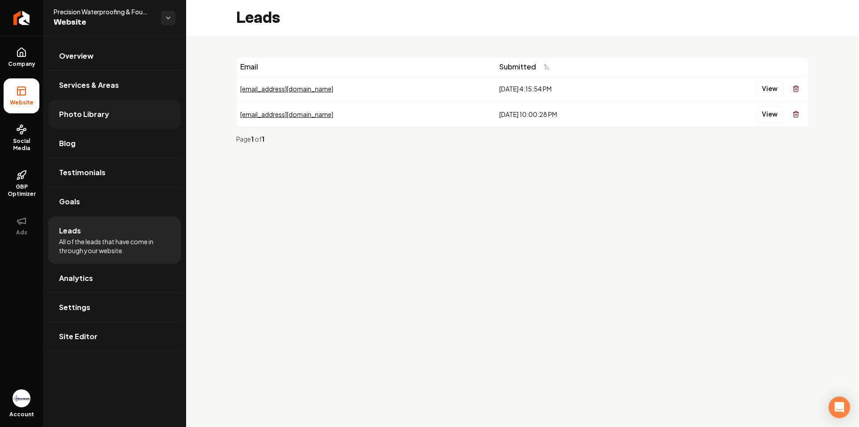
click at [106, 113] on link "Photo Library" at bounding box center [114, 114] width 133 height 29
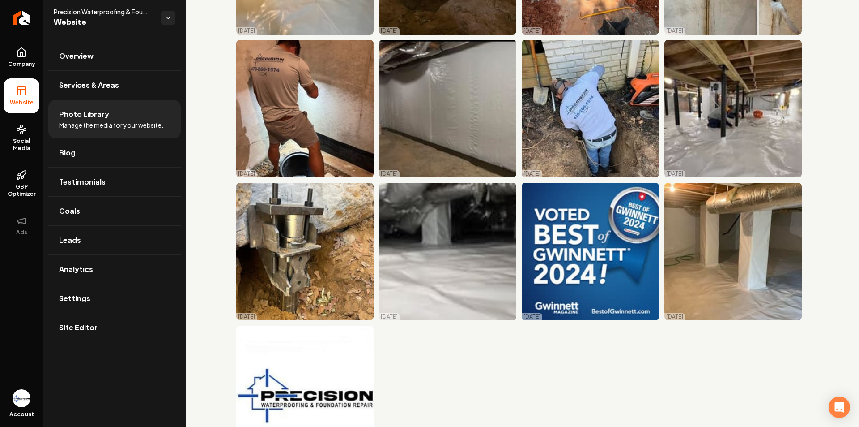
scroll to position [4445, 0]
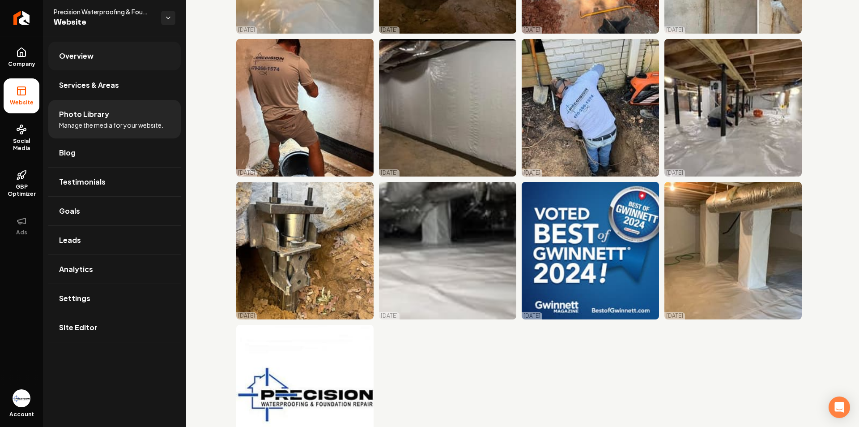
click at [117, 56] on link "Overview" at bounding box center [114, 56] width 133 height 29
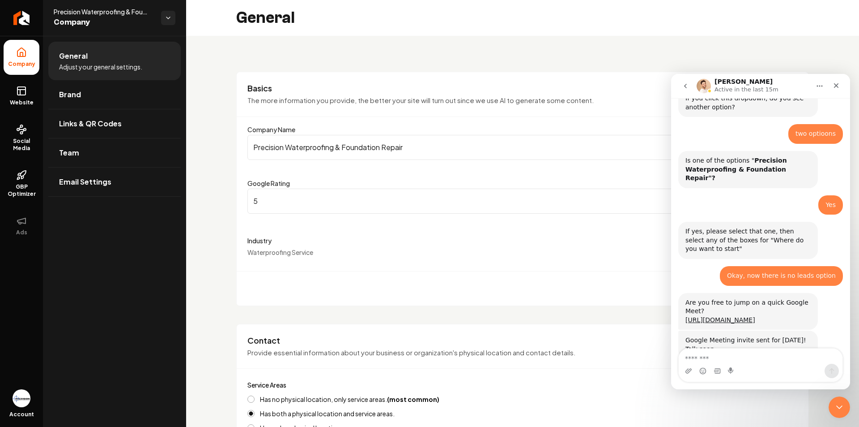
scroll to position [1014, 0]
